Goal: Task Accomplishment & Management: Use online tool/utility

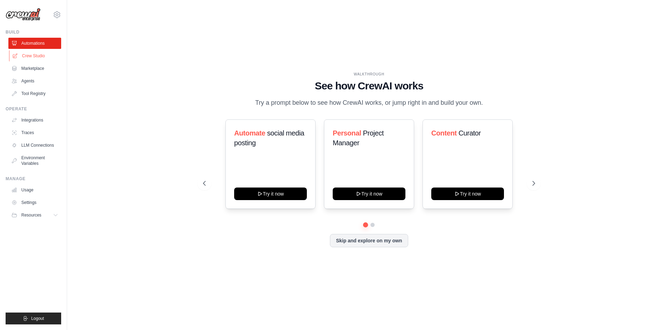
click at [38, 58] on link "Crew Studio" at bounding box center [35, 55] width 53 height 11
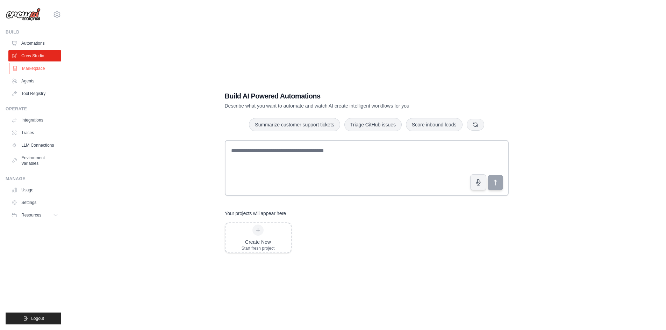
click at [40, 65] on link "Marketplace" at bounding box center [35, 68] width 53 height 11
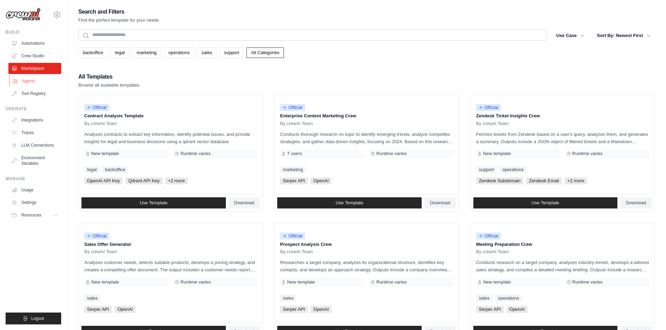
click at [45, 78] on link "Agents" at bounding box center [35, 81] width 53 height 11
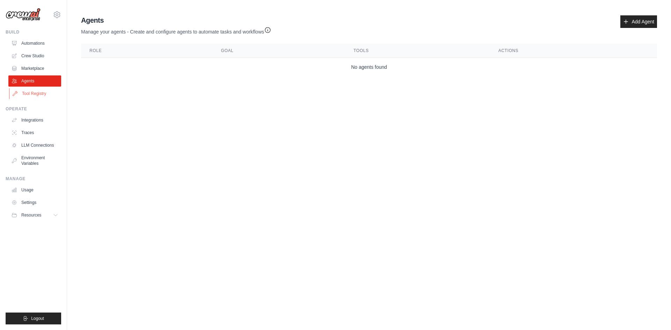
click at [45, 93] on link "Tool Registry" at bounding box center [35, 93] width 53 height 11
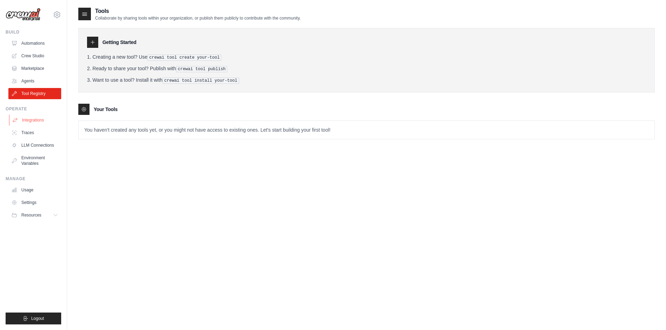
click at [41, 119] on link "Integrations" at bounding box center [35, 120] width 53 height 11
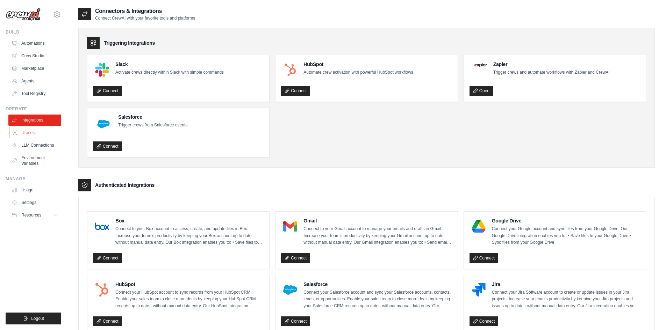
click at [41, 134] on link "Traces" at bounding box center [35, 132] width 53 height 11
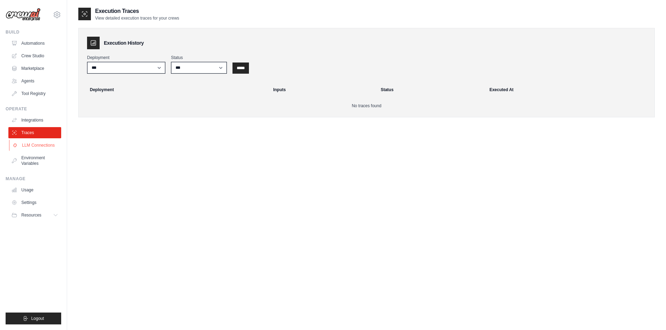
click at [40, 149] on link "LLM Connections" at bounding box center [35, 145] width 53 height 11
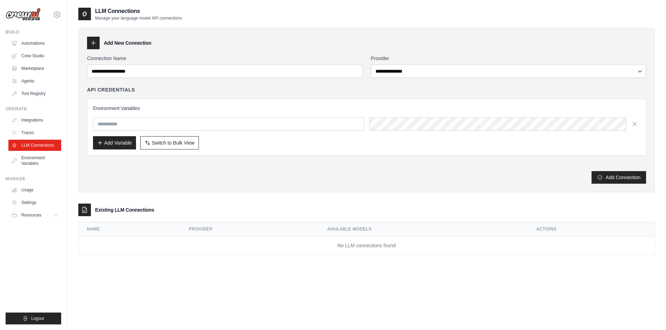
click at [37, 159] on link "Environment Variables" at bounding box center [34, 160] width 53 height 17
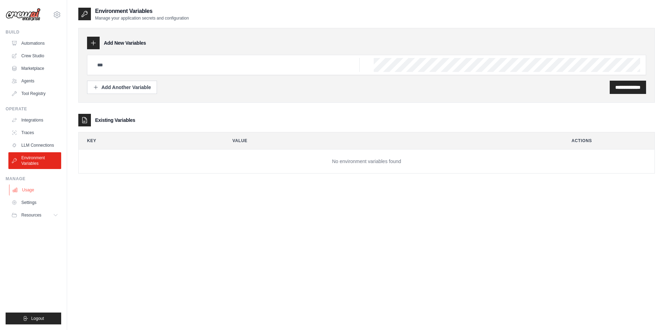
click at [36, 195] on link "Usage" at bounding box center [35, 190] width 53 height 11
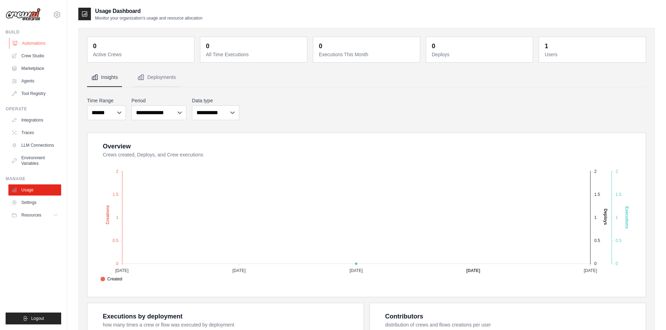
click at [29, 39] on link "Automations" at bounding box center [35, 43] width 53 height 11
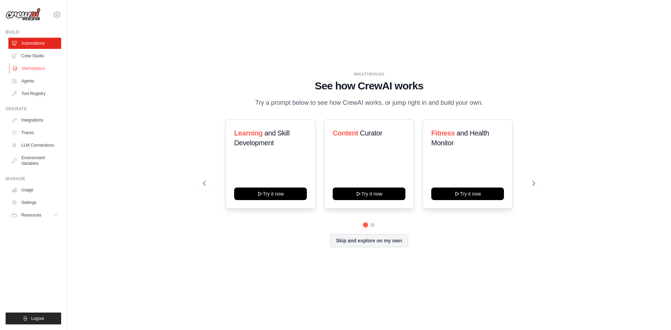
click at [28, 74] on link "Marketplace" at bounding box center [35, 68] width 53 height 11
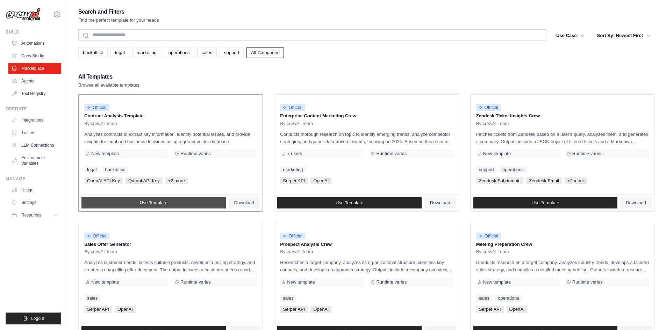
click at [162, 206] on link "Use Template" at bounding box center [153, 202] width 144 height 11
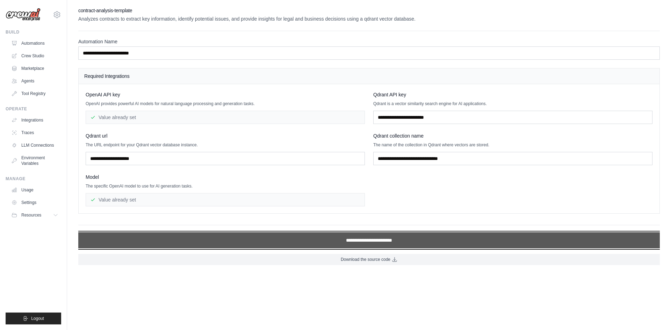
click at [265, 239] on input "**********" at bounding box center [369, 240] width 582 height 16
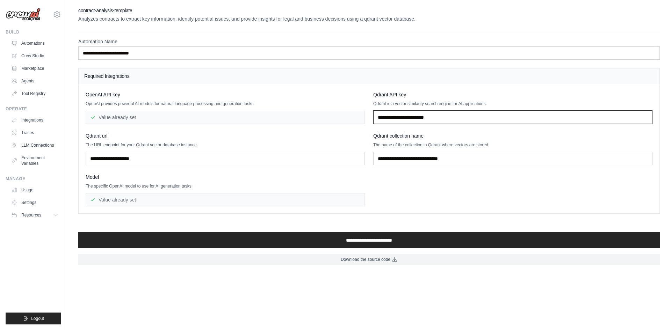
click at [440, 118] on input "text" at bounding box center [512, 117] width 279 height 13
